Goal: Obtain resource: Download file/media

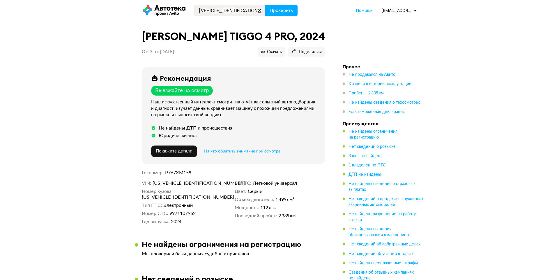
click at [275, 11] on span "Проверить" at bounding box center [280, 10] width 23 height 5
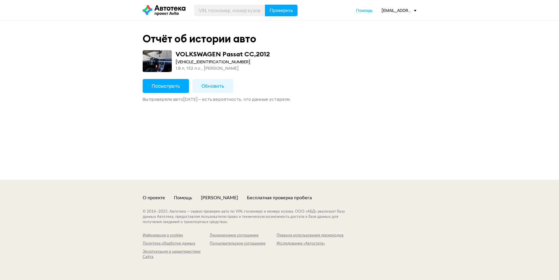
click at [211, 86] on span "Обновить" at bounding box center [212, 86] width 23 height 6
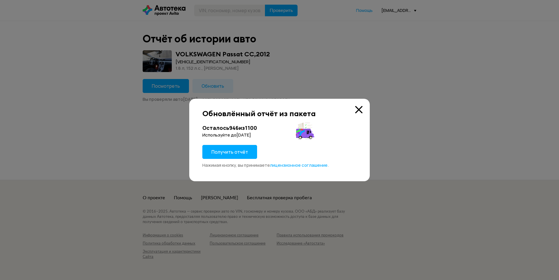
click at [233, 149] on span "Получить отчёт" at bounding box center [229, 152] width 37 height 6
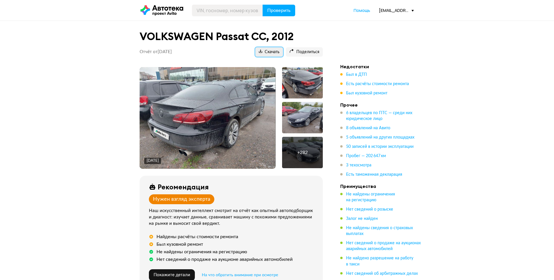
click at [268, 50] on span "Скачать" at bounding box center [269, 52] width 21 height 6
